Goal: Information Seeking & Learning: Learn about a topic

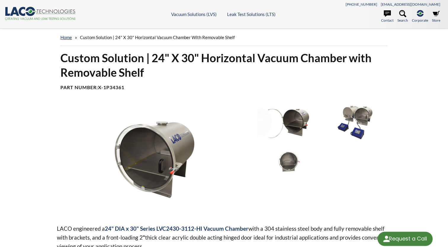
select select "Language Translate Widget"
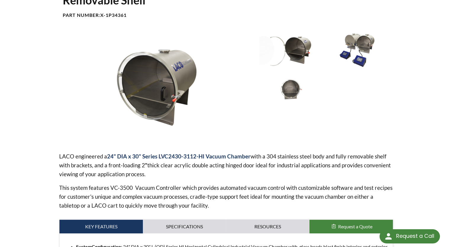
scroll to position [77, 0]
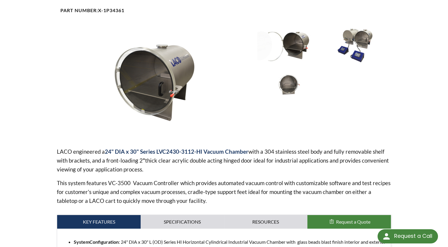
click at [152, 88] on img at bounding box center [155, 83] width 196 height 110
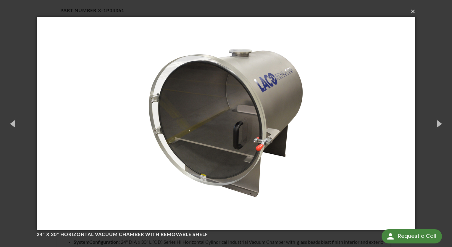
click at [411, 12] on button "×" at bounding box center [227, 11] width 379 height 13
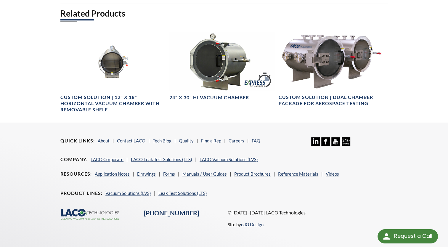
scroll to position [380, 0]
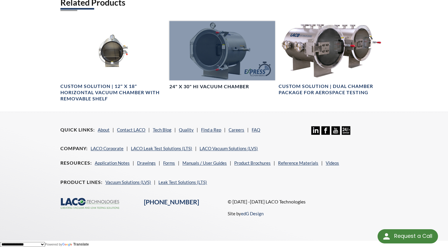
click at [223, 62] on div at bounding box center [221, 50] width 105 height 59
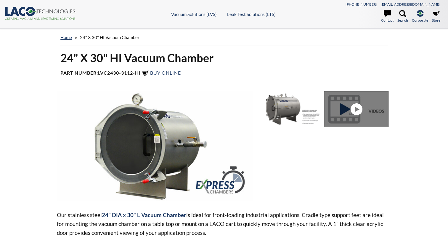
select select "Language Translate Widget"
